Goal: Information Seeking & Learning: Learn about a topic

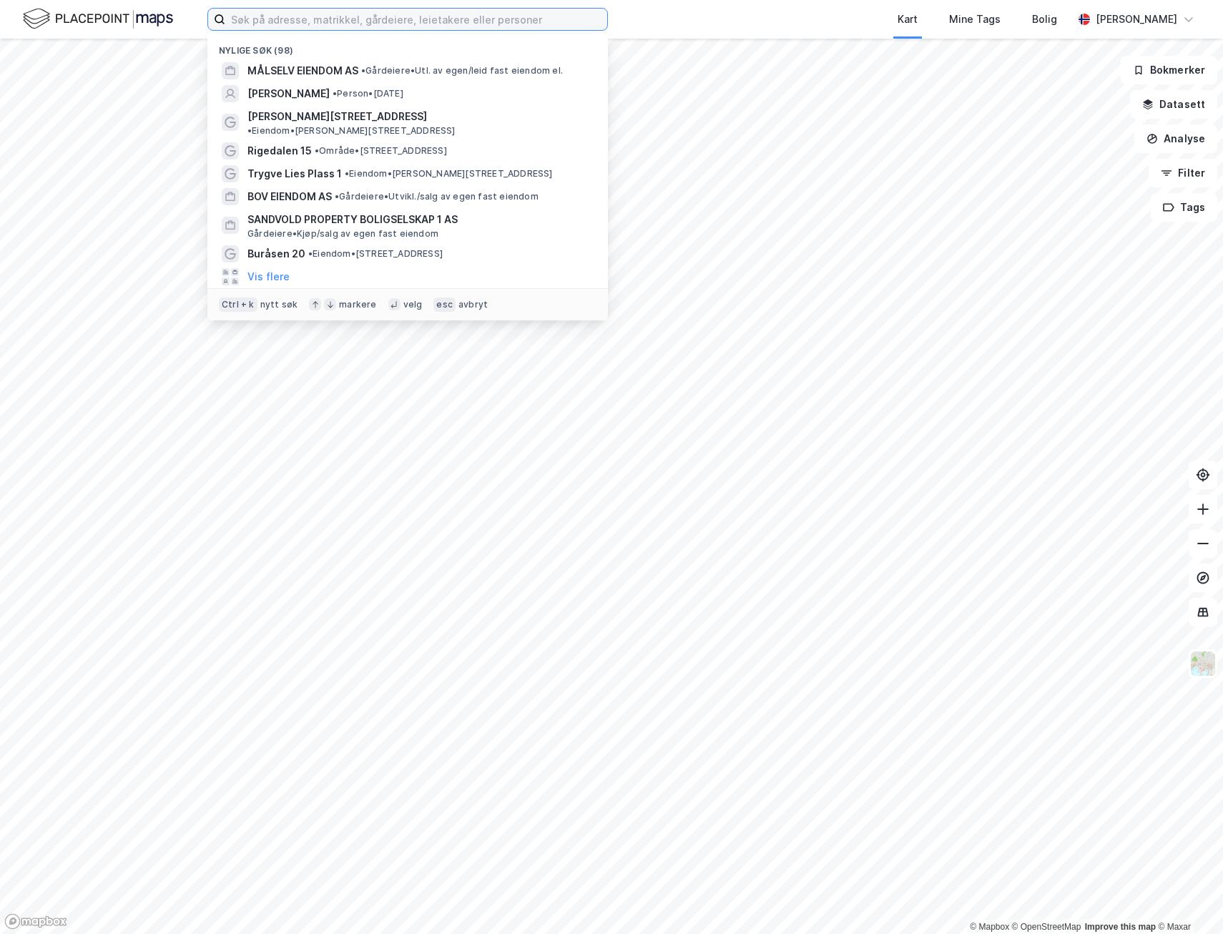
click at [266, 21] on input at bounding box center [416, 19] width 382 height 21
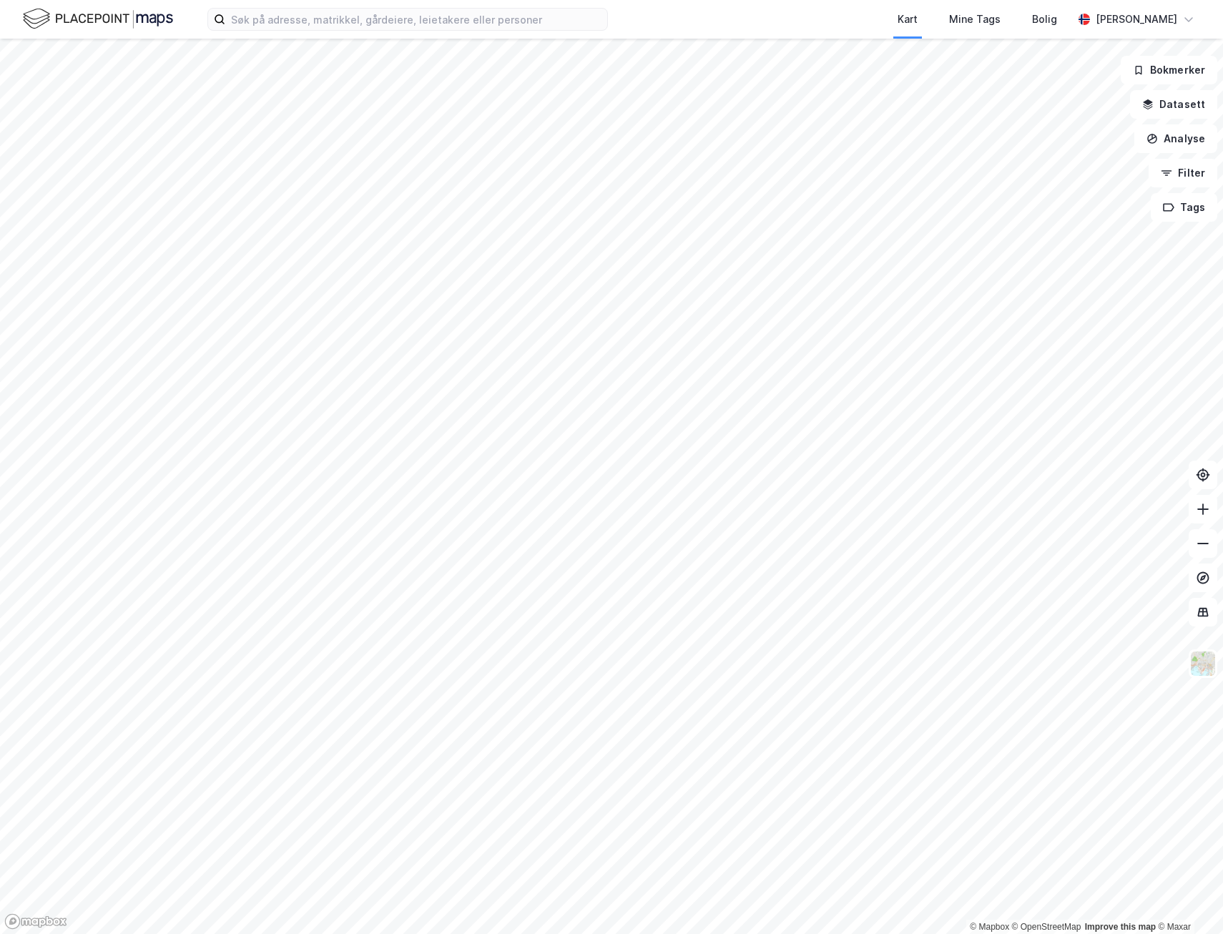
click at [1223, 668] on html "Kart Mine Tags Bolig [PERSON_NAME] © Mapbox © OpenStreetMap Improve this map © …" at bounding box center [611, 467] width 1223 height 934
